Goal: Check status: Check status

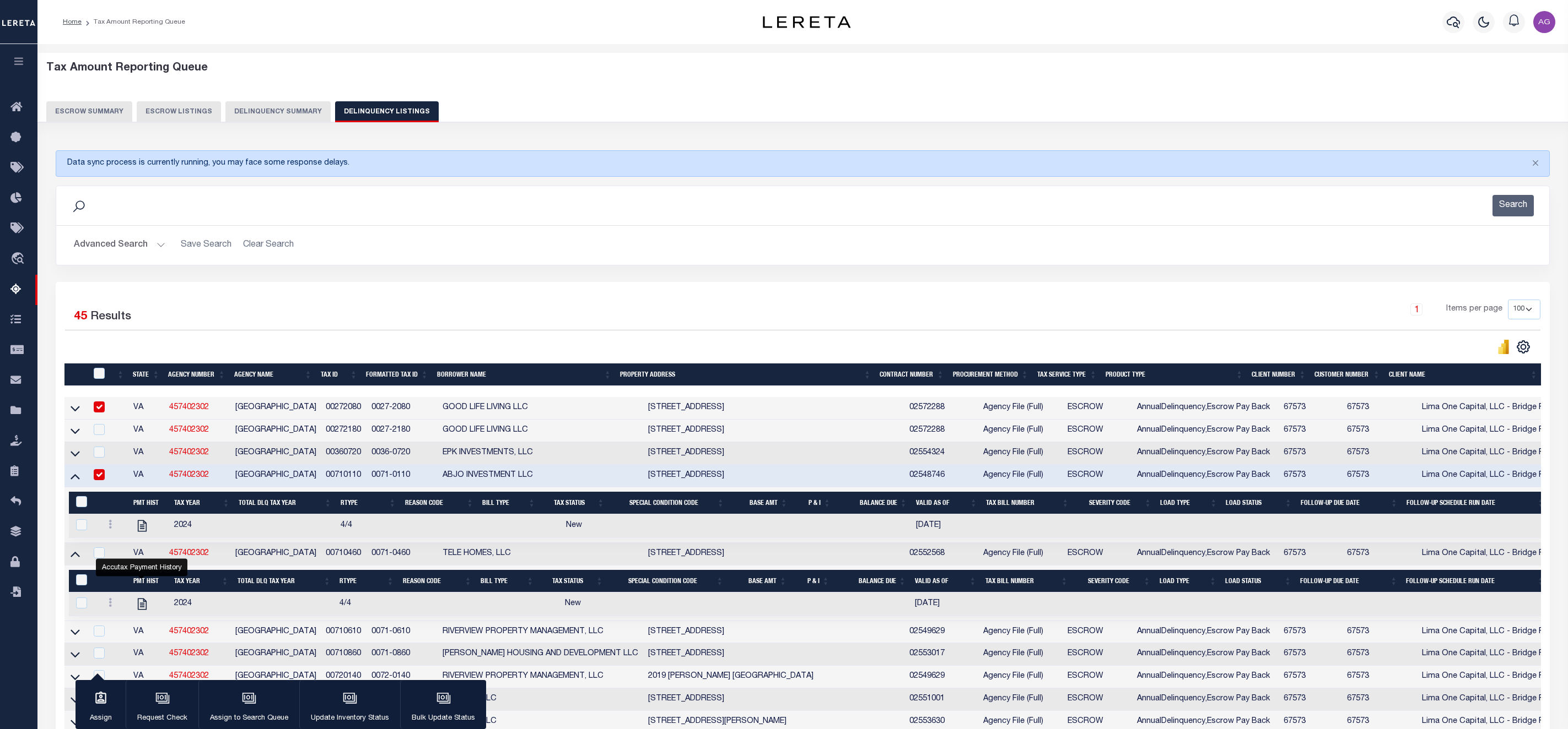
select select "100"
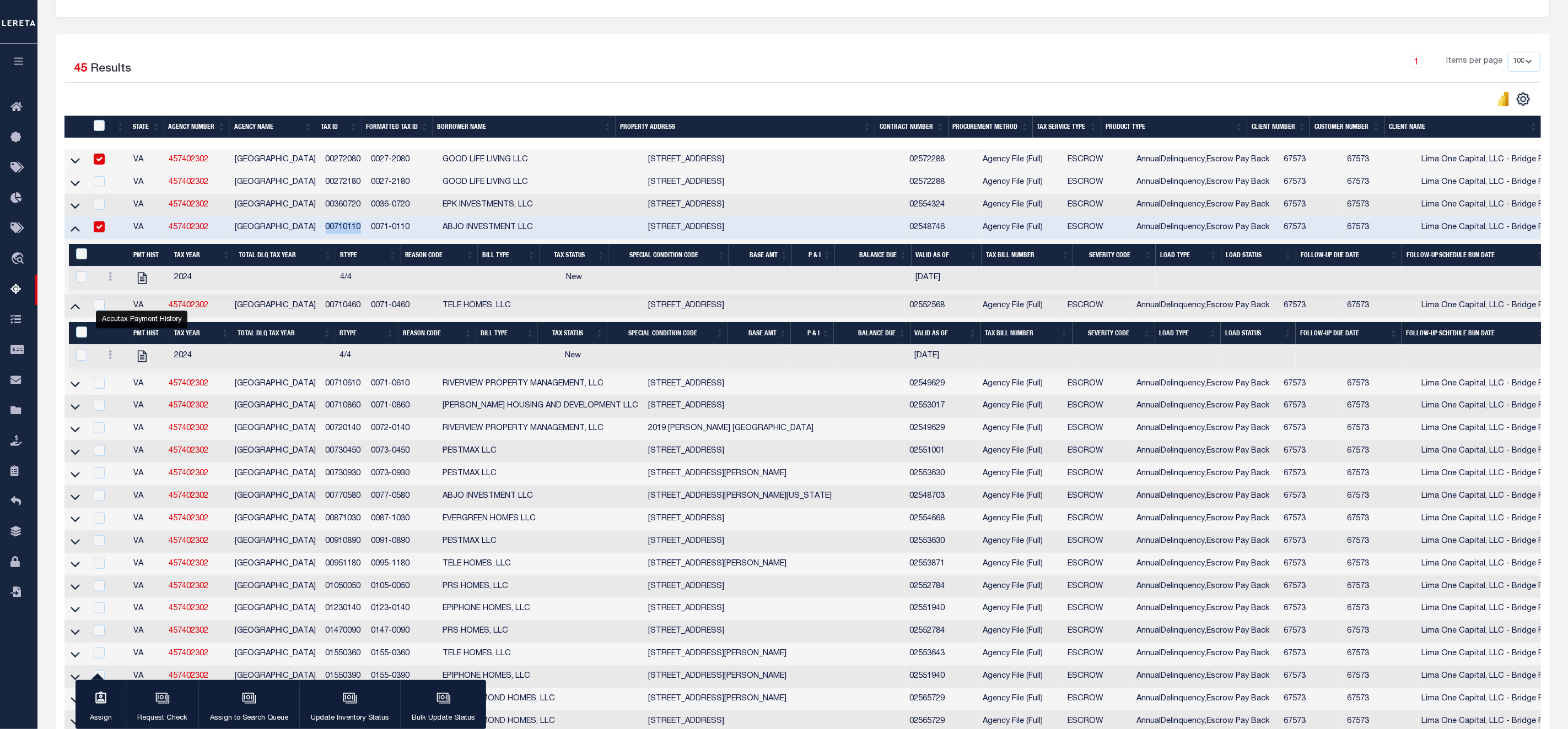
scroll to position [248, 0]
click at [105, 228] on div at bounding box center [97, 227] width 14 height 12
checkbox input "false"
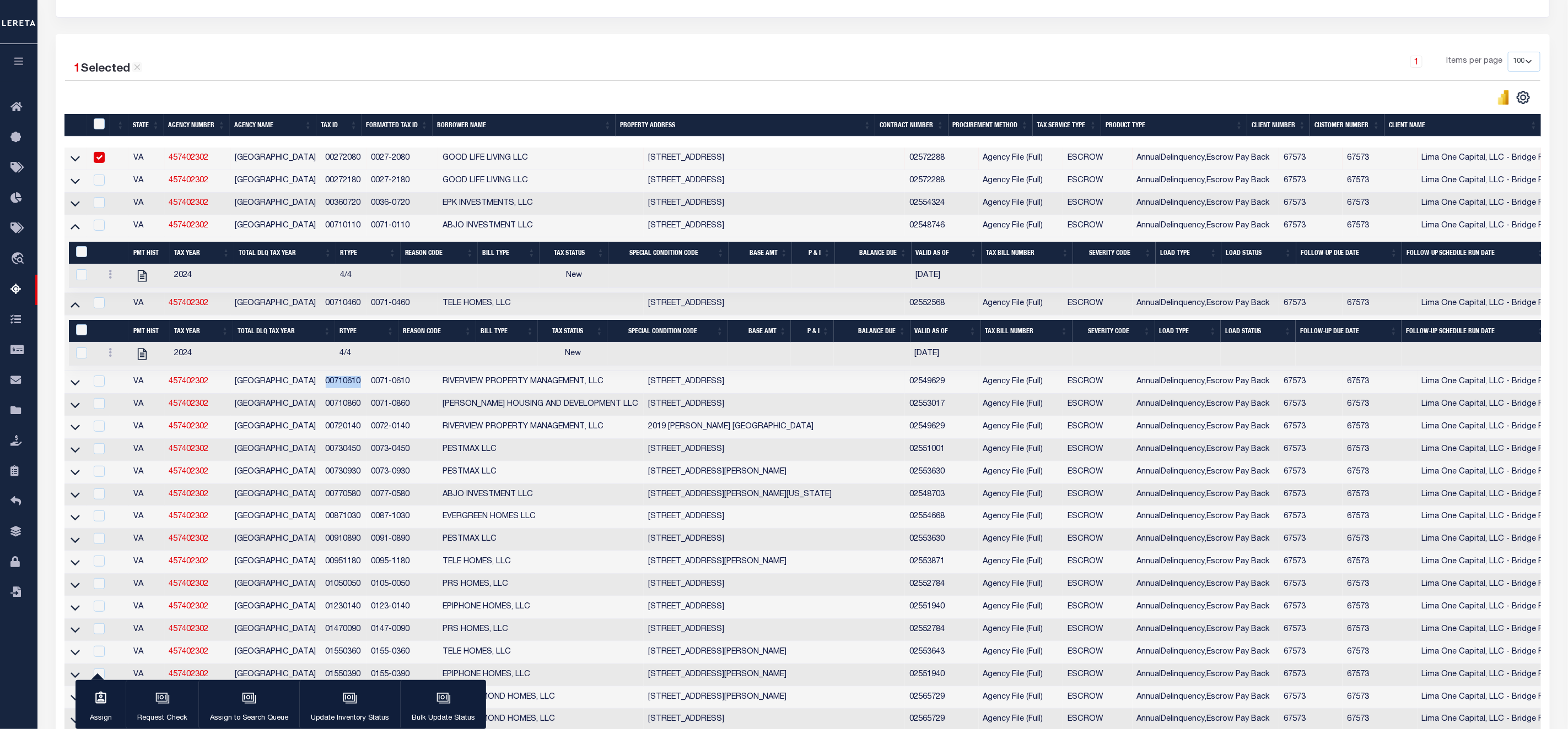
drag, startPoint x: 326, startPoint y: 390, endPoint x: 364, endPoint y: 382, distance: 38.8
click at [364, 382] on td "00710610" at bounding box center [344, 383] width 46 height 22
checkbox input "true"
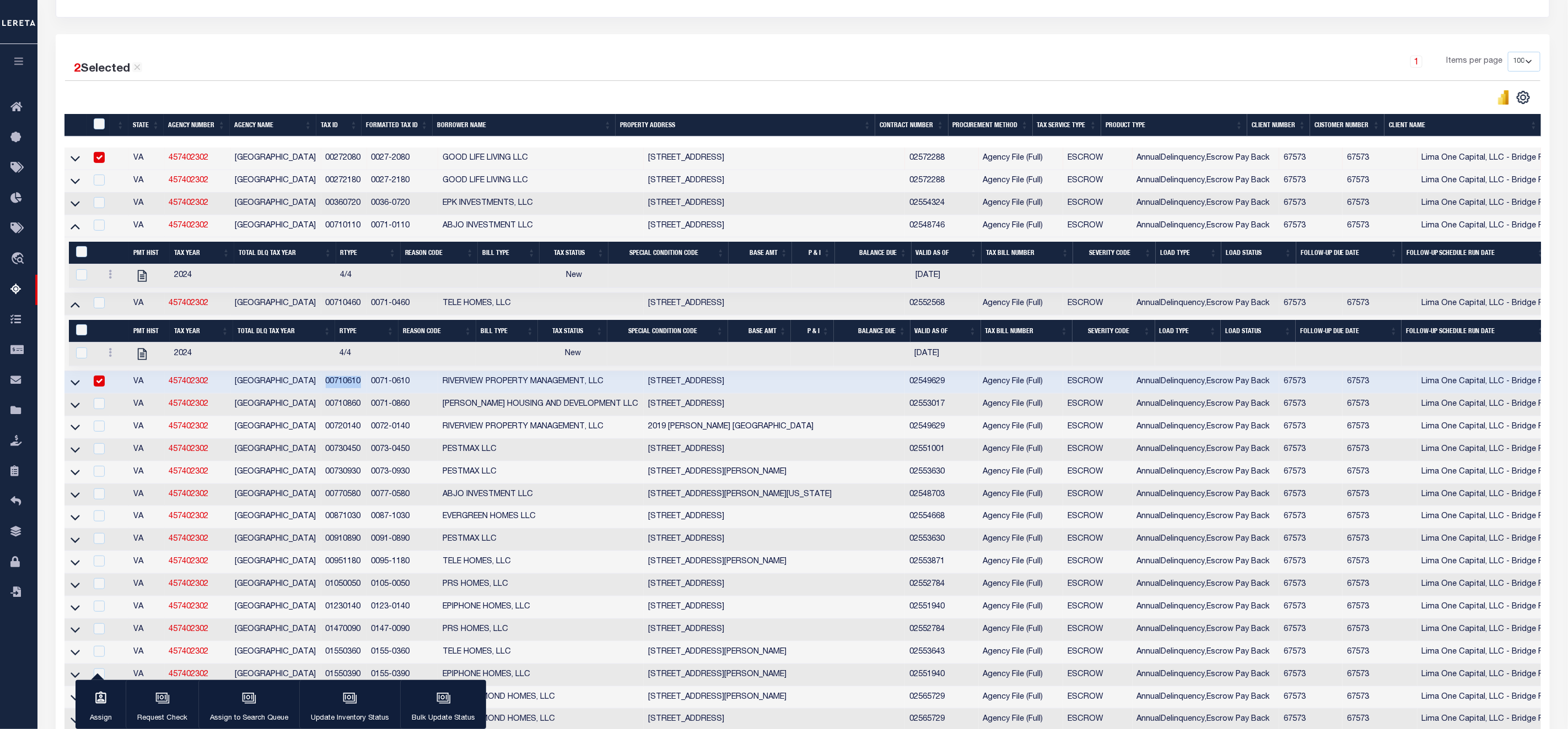
copy td "00710610"
drag, startPoint x: 320, startPoint y: 412, endPoint x: 361, endPoint y: 412, distance: 41.0
click at [361, 412] on td "00710860" at bounding box center [344, 405] width 46 height 22
checkbox input "true"
copy td "00710860"
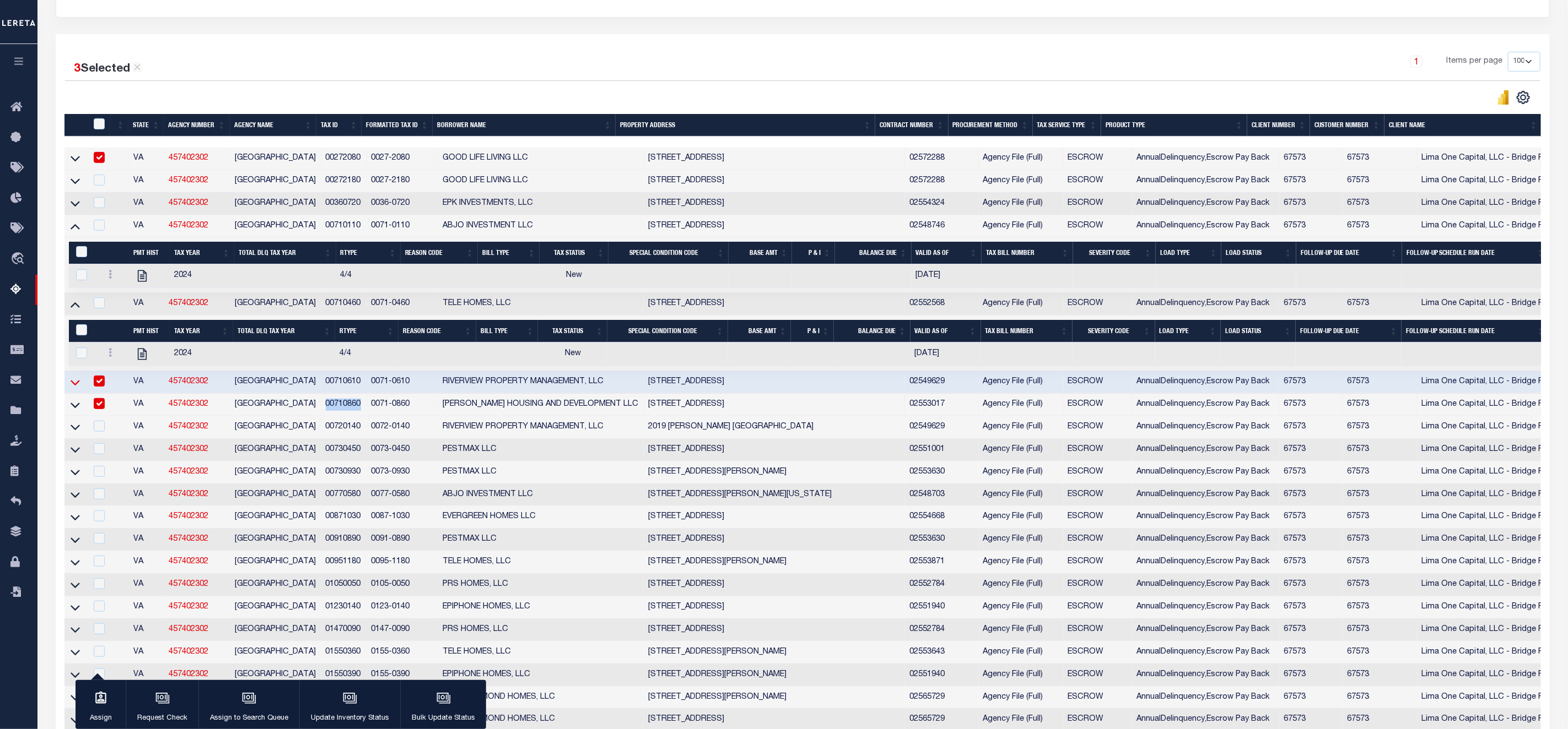
click at [74, 389] on icon at bounding box center [75, 383] width 10 height 12
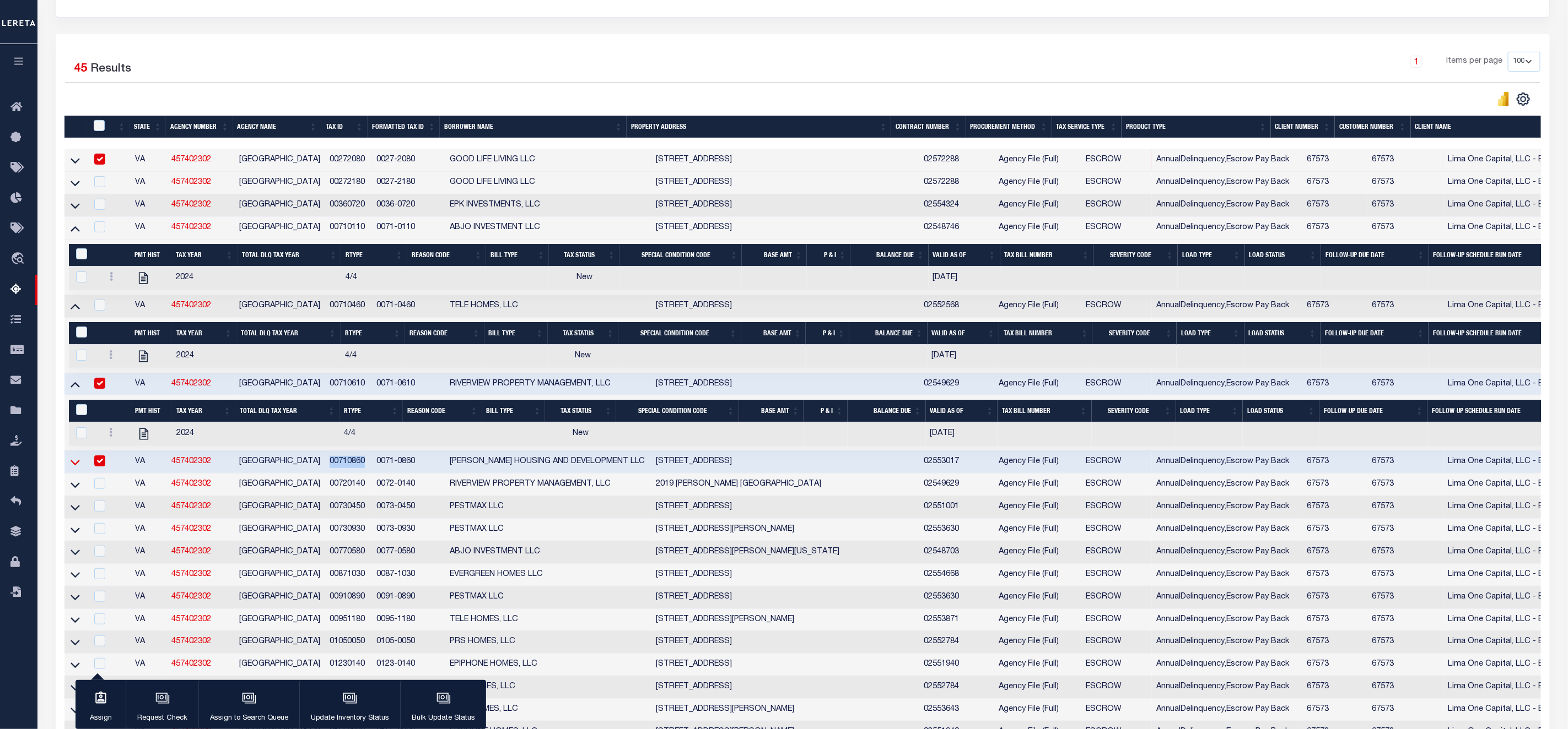
click at [76, 465] on icon at bounding box center [75, 462] width 10 height 5
